Goal: Communication & Community: Answer question/provide support

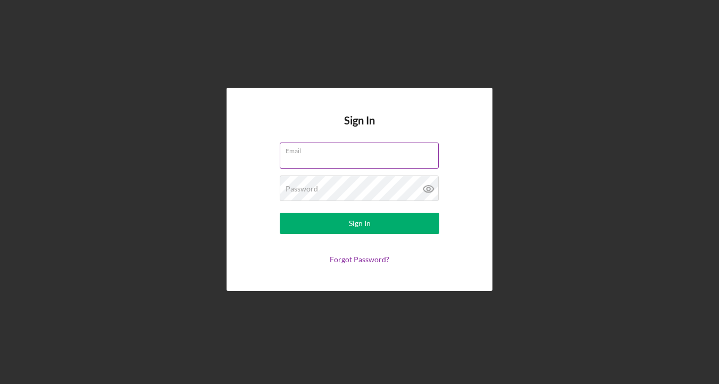
click at [332, 157] on input "Email" at bounding box center [359, 156] width 159 height 26
type input "[EMAIL_ADDRESS][DOMAIN_NAME]"
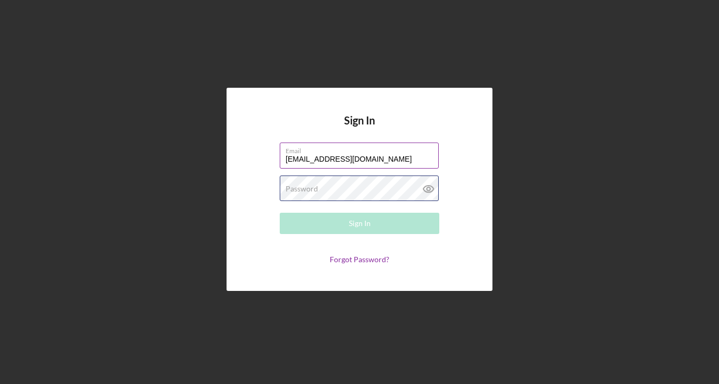
click at [334, 192] on div "Password Required" at bounding box center [360, 189] width 160 height 27
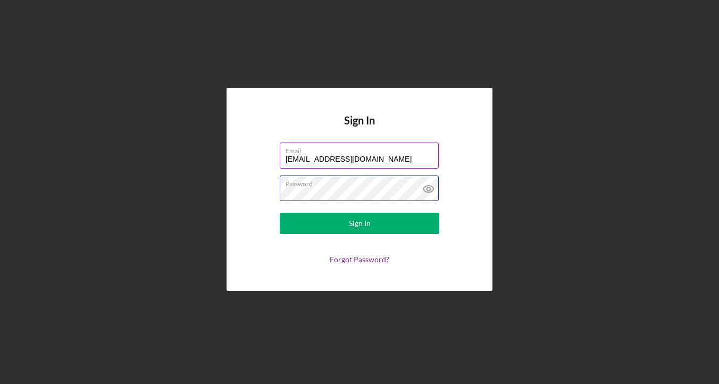
click at [280, 213] on button "Sign In" at bounding box center [360, 223] width 160 height 21
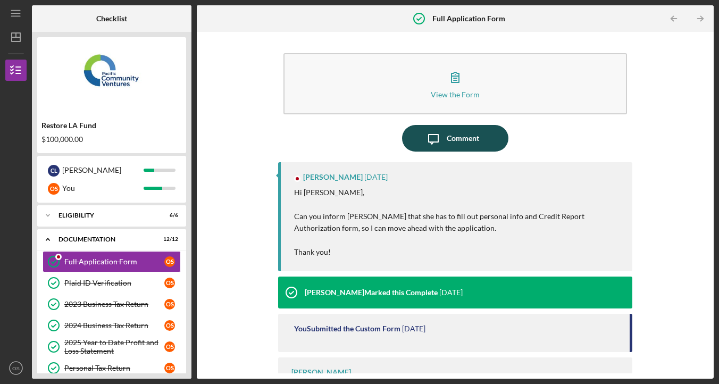
click at [475, 134] on div "Comment" at bounding box center [463, 138] width 32 height 27
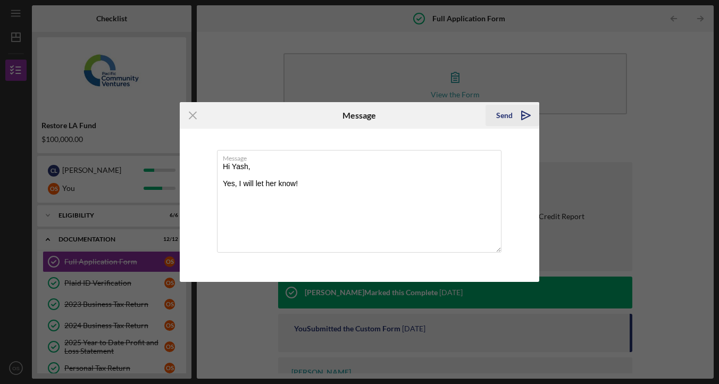
type textarea "Hi Yash, Yes, I will let her know!"
click at [503, 118] on div "Send" at bounding box center [505, 115] width 16 height 21
